Goal: Information Seeking & Learning: Learn about a topic

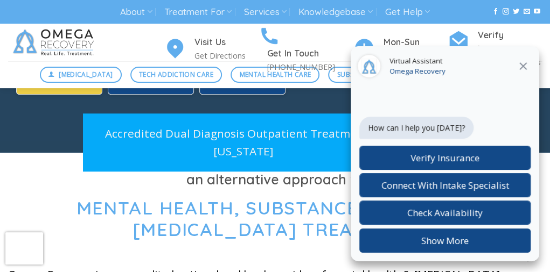
scroll to position [377, 0]
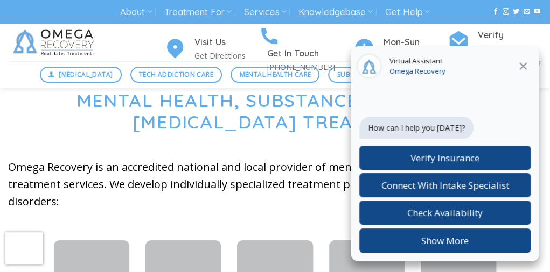
click at [521, 66] on icon at bounding box center [522, 66] width 13 height 13
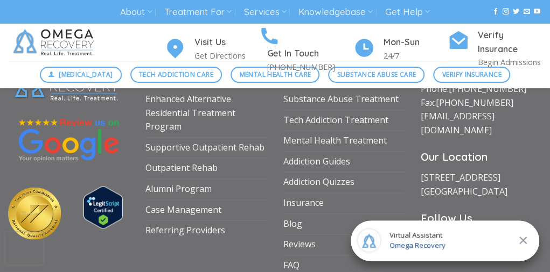
scroll to position [3822, 0]
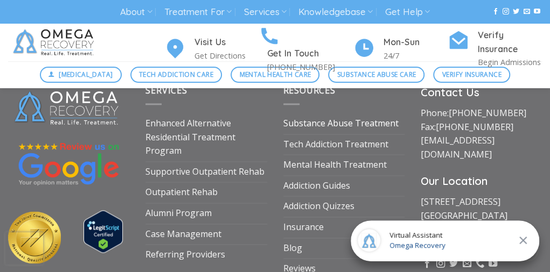
click at [326, 114] on link "Substance Abuse Treatment" at bounding box center [340, 124] width 115 height 20
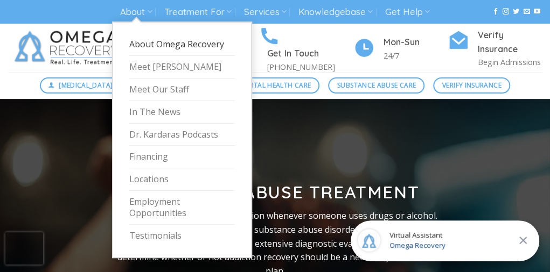
click at [145, 44] on link "About Omega Recovery" at bounding box center [182, 44] width 106 height 23
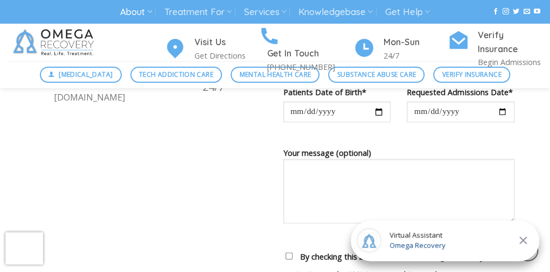
scroll to position [969, 0]
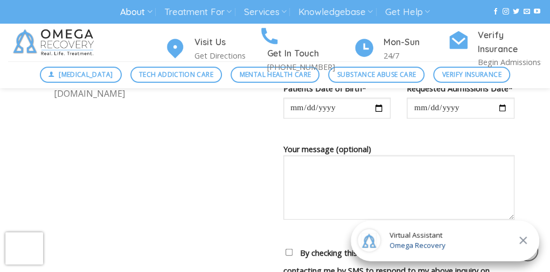
click at [468, 241] on div "Virtual Assistant Omega Recovery" at bounding box center [444, 241] width 188 height 41
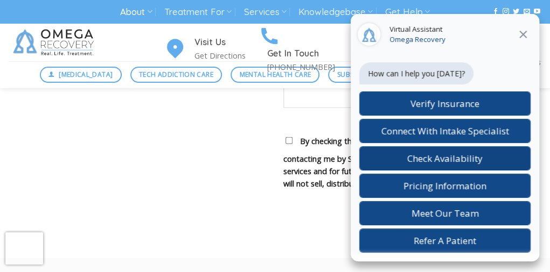
scroll to position [1184, 0]
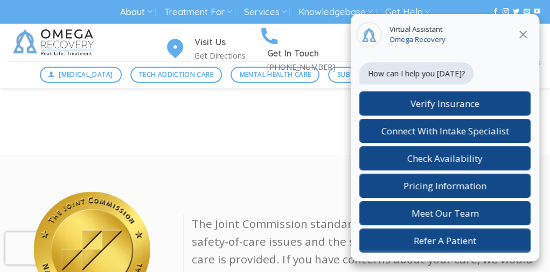
click at [523, 34] on icon at bounding box center [522, 34] width 13 height 13
